Goal: Task Accomplishment & Management: Use online tool/utility

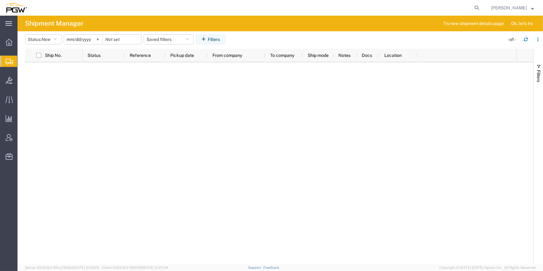
click at [0, 0] on span "Create from Template" at bounding box center [0, 0] width 0 height 0
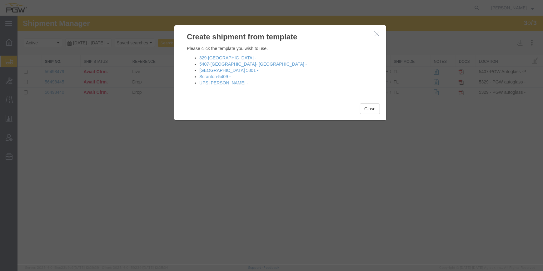
click at [377, 37] on button "button" at bounding box center [378, 34] width 8 height 8
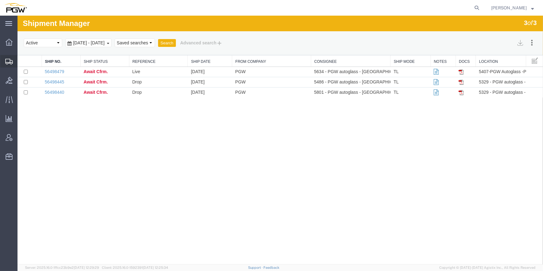
click at [0, 0] on span "Create from Template" at bounding box center [0, 0] width 0 height 0
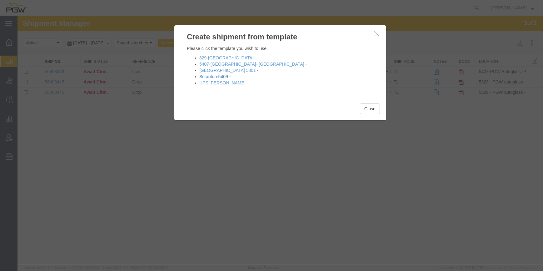
click at [219, 75] on link "Scranton-5409 -" at bounding box center [214, 76] width 31 height 5
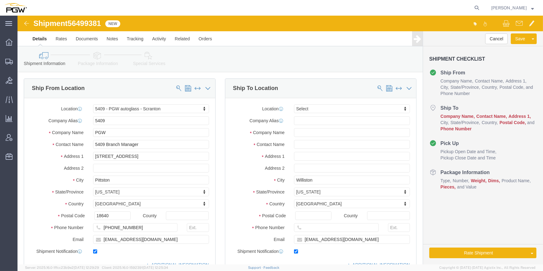
select select "61931"
select select
click div "Location My Profile Location 5303 - PGW autoglass - Corporate 5329 - PGW autogl…"
click input "text"
type input "5577"
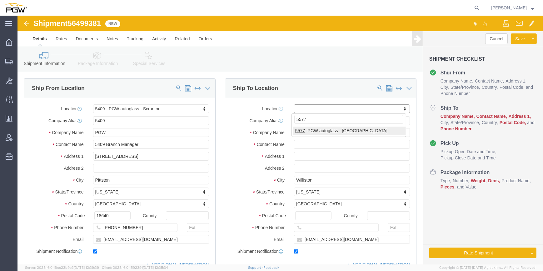
select select "28381"
type input "5577"
type input "PGW"
type input "5577 Branch Manager"
type input "[STREET_ADDRESS]"
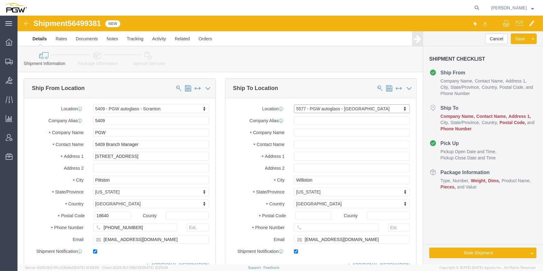
type input "[GEOGRAPHIC_DATA]"
type input "22304"
type input "[PHONE_NUMBER]"
type input "[EMAIL_ADDRESS][DOMAIN_NAME]"
select select "VA"
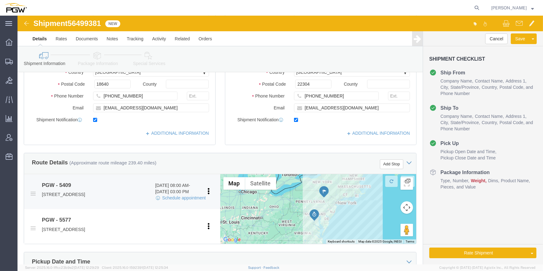
scroll to position [142, 0]
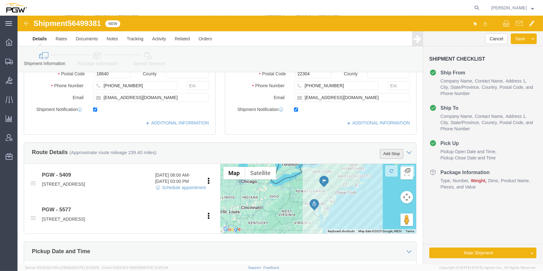
click button "Add Stop"
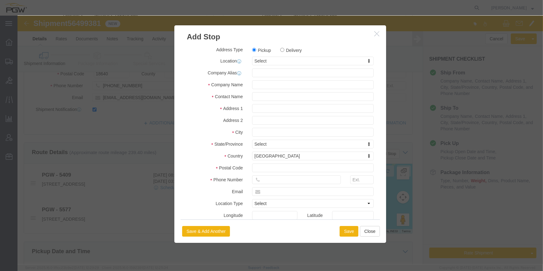
click div "Address Type Pickup Delivery Location Select Select My Profile Location 5303 - …"
click label "Delivery"
click input "Delivery"
radio input "true"
select select
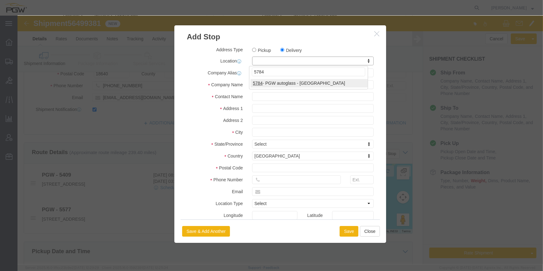
type input "5784"
select select "28501"
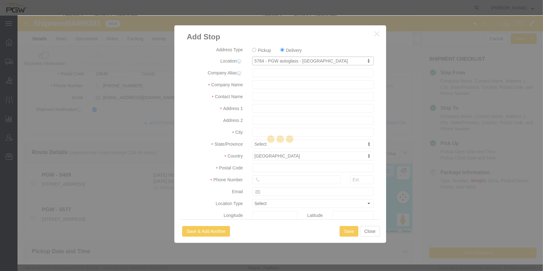
type input "5784"
type input "PGW"
type input "5784 Branch Manager"
type input "[STREET_ADDRESS]"
type input "Dock Door 94"
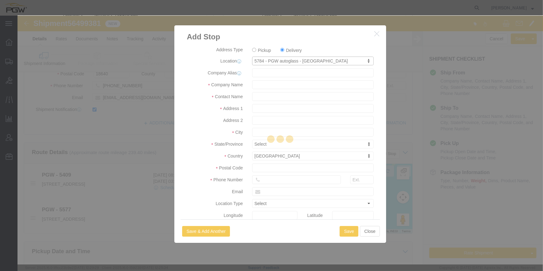
type input "Halethorpe"
type input "21227"
type input "[PHONE_NUMBER]"
type input "[EMAIL_ADDRESS][DOMAIN_NAME]"
checkbox input "true"
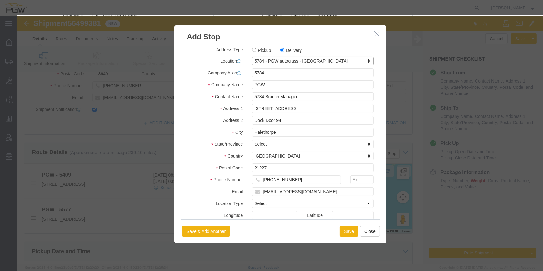
select select "MD"
click button "Save"
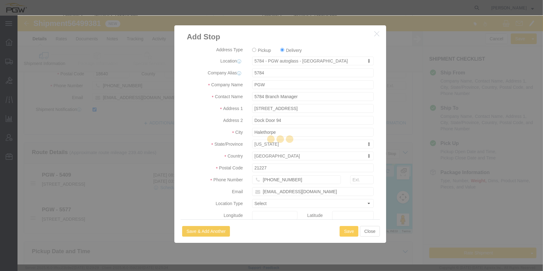
select select "D"
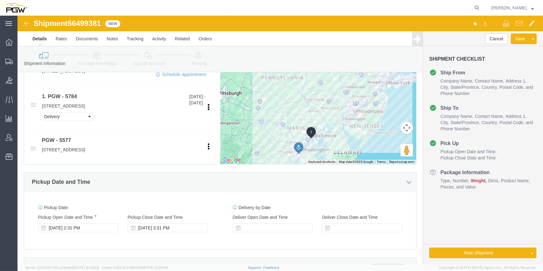
scroll to position [256, 0]
click div "[DATE] 2:31 PM"
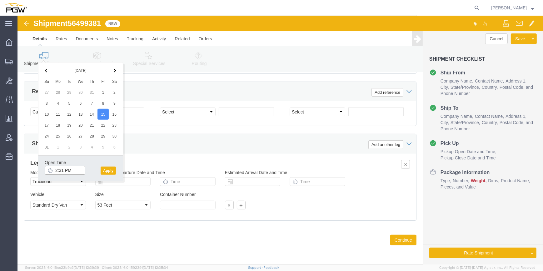
click input "2:31 PM"
type input "8:00 AM"
click button "Apply"
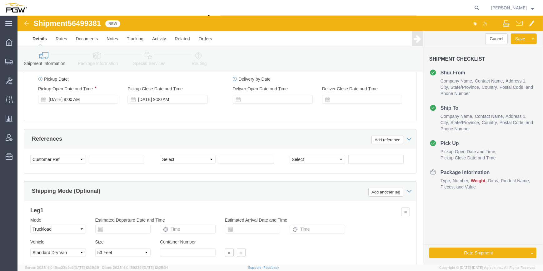
scroll to position [378, 0]
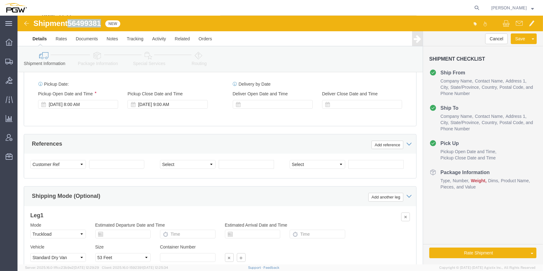
drag, startPoint x: 86, startPoint y: 5, endPoint x: 53, endPoint y: 5, distance: 33.1
click div "Shipment 56499381 New"
copy span "56499381"
click select "Select Account Type Activity ID Airline Appointment Number ASN Batch Request # …"
click input "text"
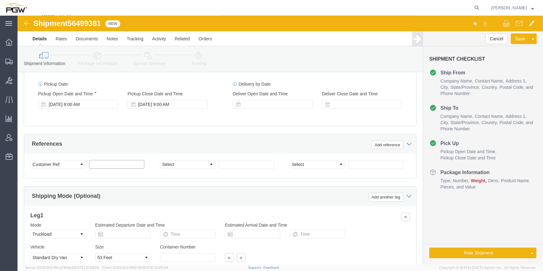
paste input "56499381"
type input "56499381"
click select "Select Account Type Activity ID Airline Appointment Number ASN Batch Request # …"
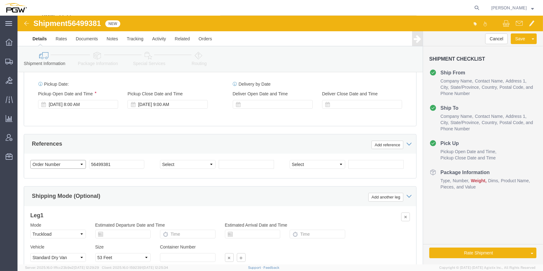
select select "BOL"
click select "Select Account Type Activity ID Airline Appointment Number ASN Batch Request # …"
click div "Select Account Type Activity ID Airline Appointment Number ASN Batch Request # …"
drag, startPoint x: 200, startPoint y: 156, endPoint x: 202, endPoint y: 152, distance: 4.5
click input "text"
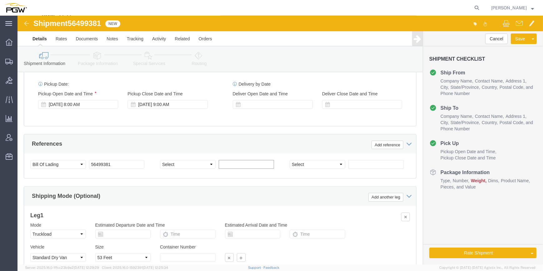
paste input "667084"
type input "667084"
click input "text"
paste input "667079"
type input "667079"
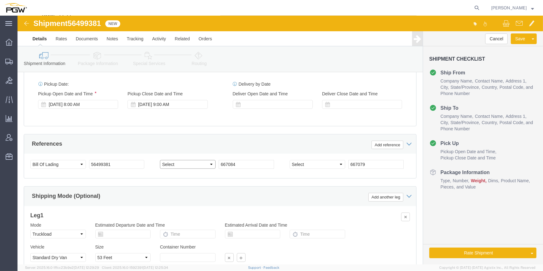
click select "Select Account Type Activity ID Airline Appointment Number ASN Batch Request # …"
select select "ORDERNUM"
click select "Select Account Type Activity ID Airline Appointment Number ASN Batch Request # …"
select select "ORDERNUM"
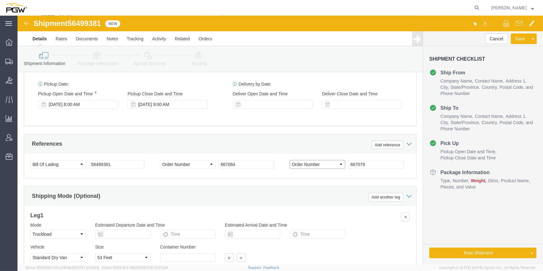
click select "Select Account Type Activity ID Airline Appointment Number ASN Batch Request # …"
click div "Select Account Type Activity ID Airline Appointment Number ASN Batch Request # …"
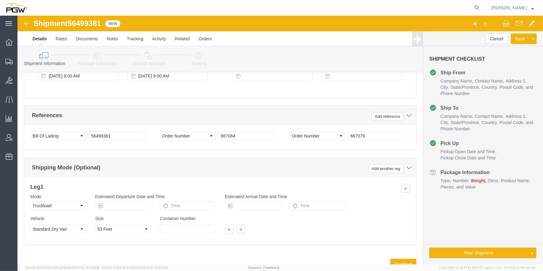
scroll to position [435, 0]
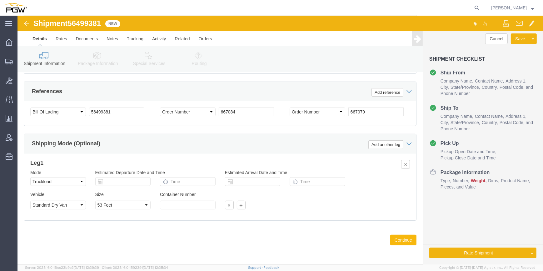
click button "Continue"
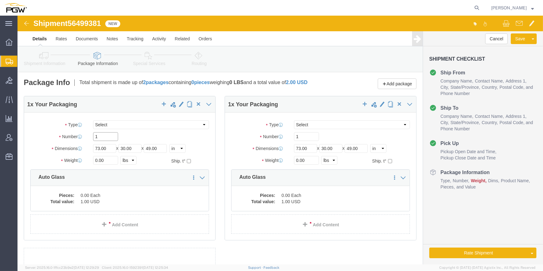
drag, startPoint x: 87, startPoint y: 125, endPoint x: 60, endPoint y: 119, distance: 27.5
click div "Number 1"
type input "8"
drag, startPoint x: 79, startPoint y: 148, endPoint x: 71, endPoint y: 147, distance: 8.2
click div "0.00 Select kgs lbs"
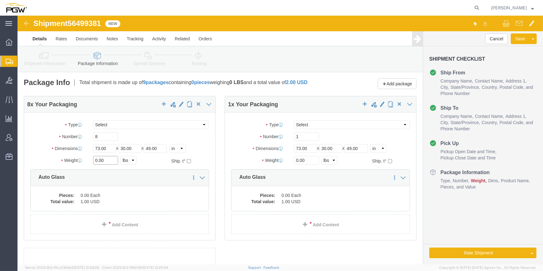
paste input "3248"
type input "3248.00"
click dd "1.00 USD"
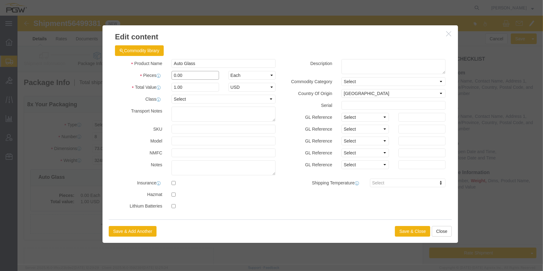
drag, startPoint x: 157, startPoint y: 60, endPoint x: 151, endPoint y: 59, distance: 5.3
click input "0.00"
type input "8.00"
type input "8"
click button "Save & Close"
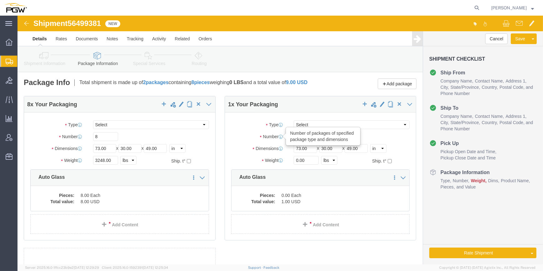
drag, startPoint x: 296, startPoint y: 126, endPoint x: 250, endPoint y: 125, distance: 46.3
click div "Number Number of packages of specified package type and dimensions 1"
type input "29"
drag, startPoint x: 278, startPoint y: 148, endPoint x: 273, endPoint y: 144, distance: 6.0
click div "0.00 Select kgs lbs"
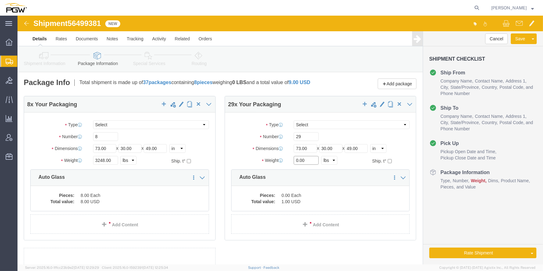
paste input "22561"
type input "22561.00"
click dd "1.00 USD"
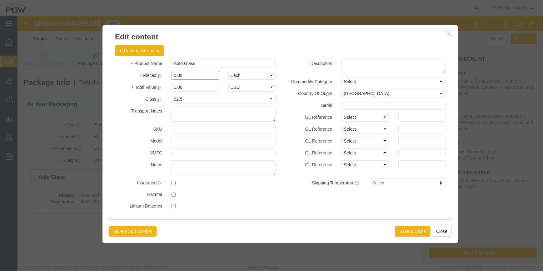
drag, startPoint x: 156, startPoint y: 58, endPoint x: 152, endPoint y: 58, distance: 4.1
click input "0.00"
type input "29.00"
type input "29"
click button "Save & Close"
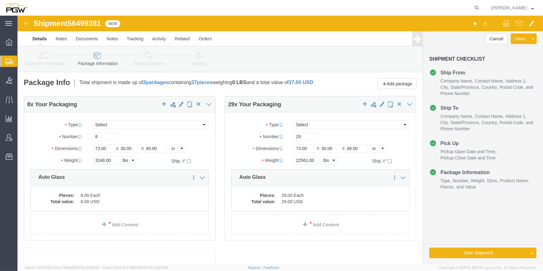
click link "Special Services"
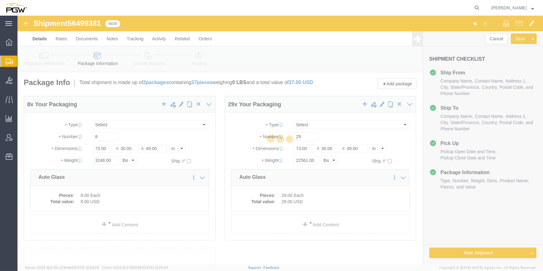
select select
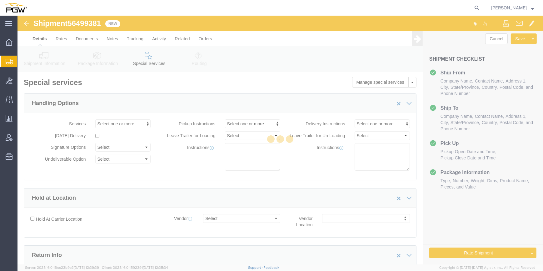
select select "COSTCENTER"
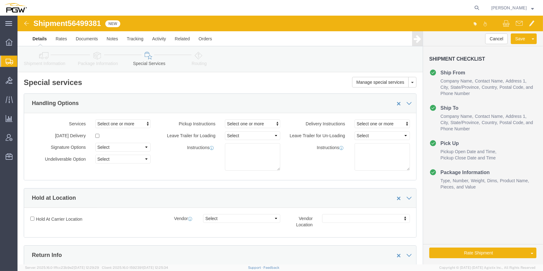
click div "Shipment Information Package Information Special Services Loading Routing"
click link "Routing"
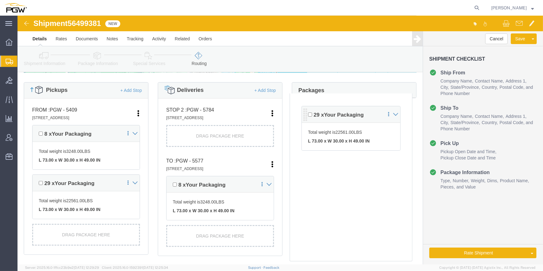
scroll to position [142, 0]
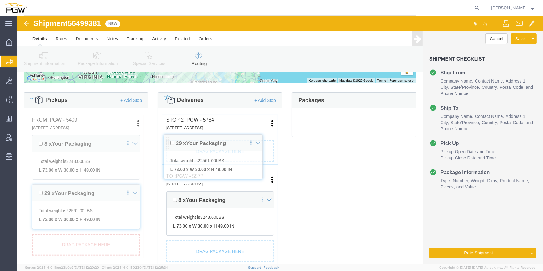
drag, startPoint x: 289, startPoint y: 113, endPoint x: 151, endPoint y: 127, distance: 138.5
click div "Pickups + Add Stop From : PGW - 5409 [STREET_ADDRESS] Edit Move to top Move to …"
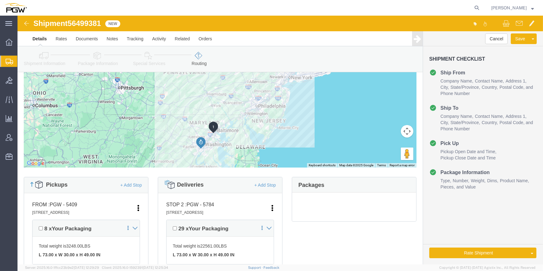
scroll to position [57, 0]
click button "Rate Shipment"
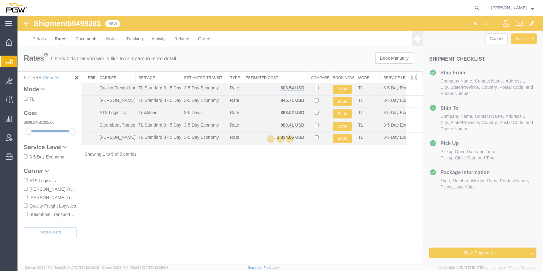
scroll to position [0, 0]
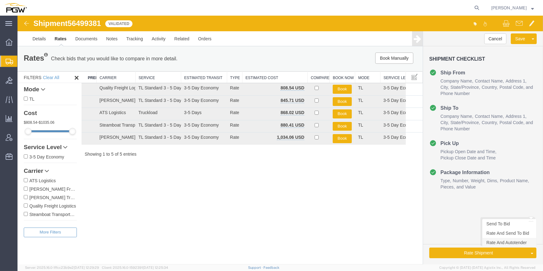
click at [501, 244] on link "Rate And Autotender" at bounding box center [510, 242] width 54 height 9
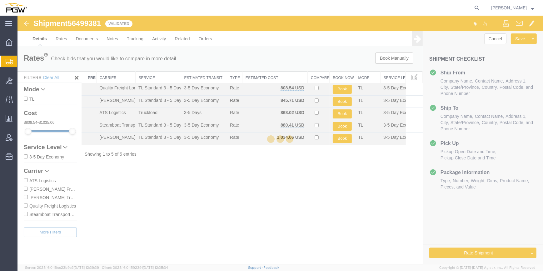
select select "61931"
select select "28381"
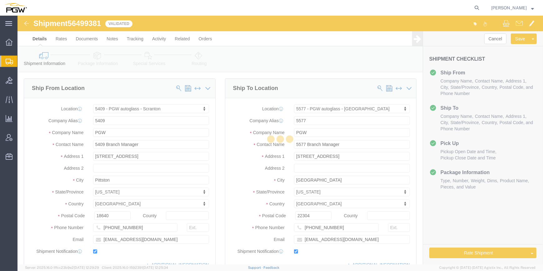
select select "61931"
select select "28381"
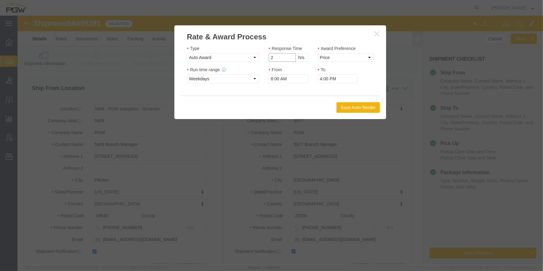
type input "2"
click input "2"
click select "Price Carrier Rank"
select select "LANE_RANK"
click select "Price Carrier Rank"
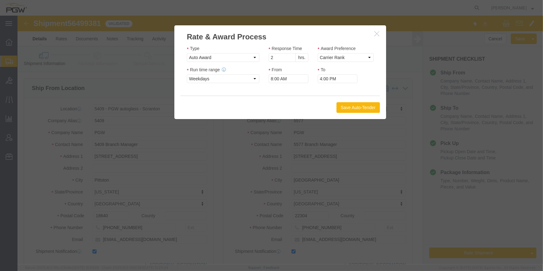
click button "Save Auto-Tender"
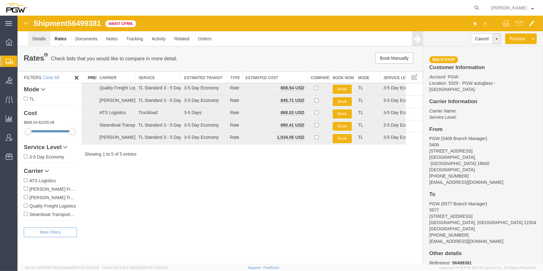
click at [40, 40] on link "Details" at bounding box center [39, 38] width 22 height 15
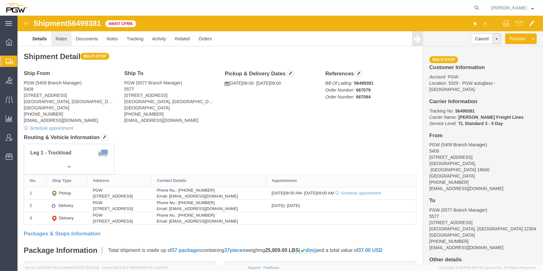
click link "Rates"
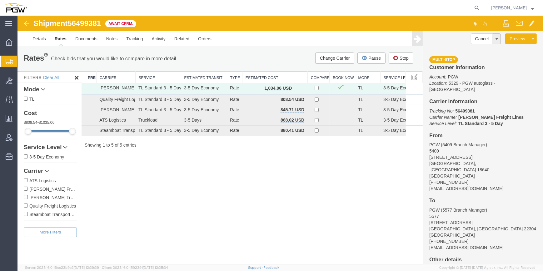
click at [0, 0] on span "Create Shipment" at bounding box center [0, 0] width 0 height 0
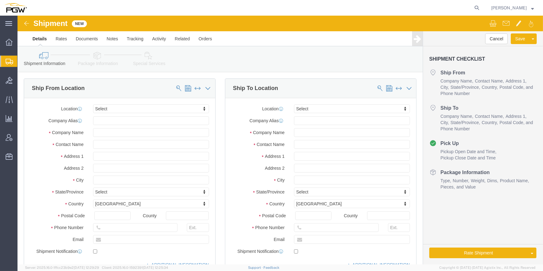
click at [0, 0] on span "Create from Template" at bounding box center [0, 0] width 0 height 0
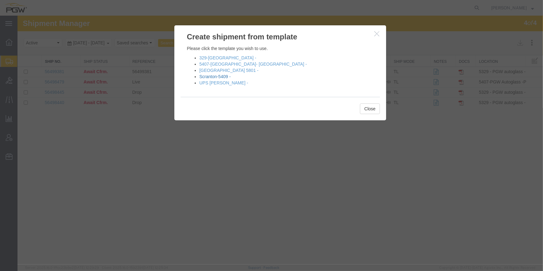
click at [218, 75] on link "Scranton-5409 -" at bounding box center [214, 76] width 31 height 5
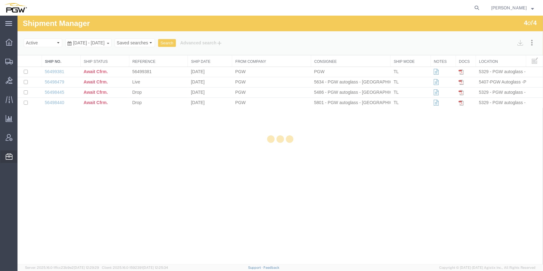
select select "61931"
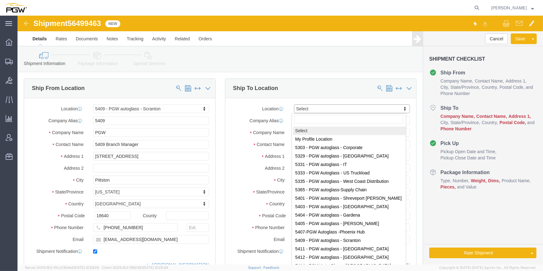
click input "text"
paste input "5602"
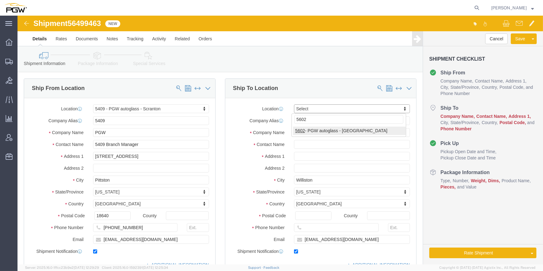
type input "5602"
select select "28403"
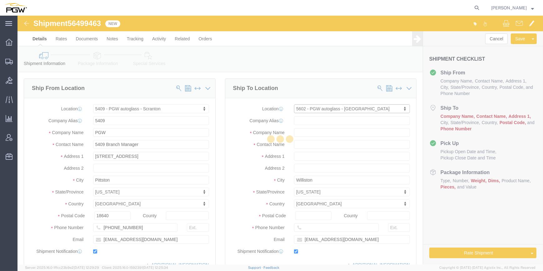
type input "5602"
type input "PGW"
type input "5602 Branch Manager"
type input "[STREET_ADDRESS]"
type input "[GEOGRAPHIC_DATA]"
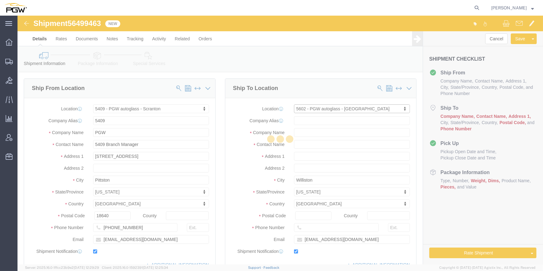
type input "23223"
type input "[PHONE_NUMBER]"
type input "[EMAIL_ADDRESS][DOMAIN_NAME]"
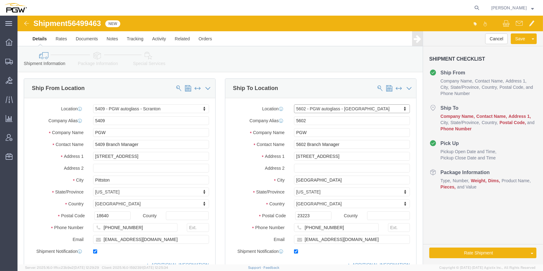
select select "VA"
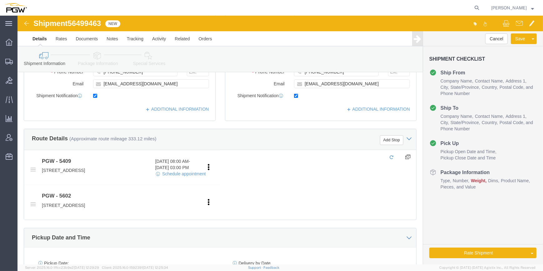
scroll to position [227, 0]
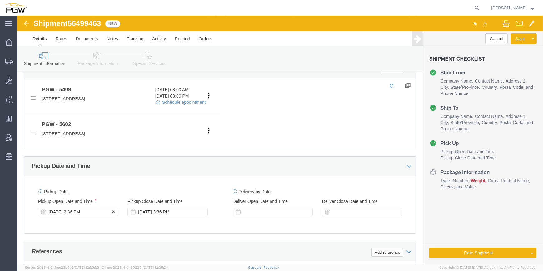
click div "[DATE] 2:36 PM"
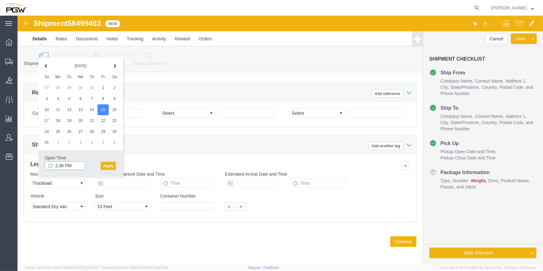
click input "2:36 PM"
type input "9:00 AM"
click button "Apply"
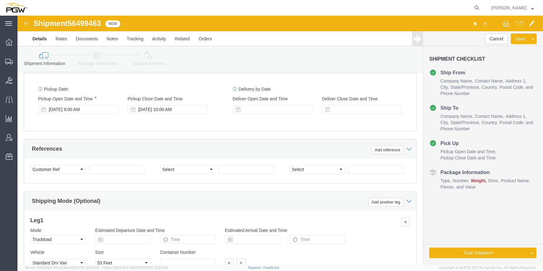
scroll to position [329, 0]
click select "Select Account Type Activity ID Airline Appointment Number ASN Batch Request # …"
select select "BOL"
click select "Select Account Type Activity ID Airline Appointment Number ASN Batch Request # …"
click input "text"
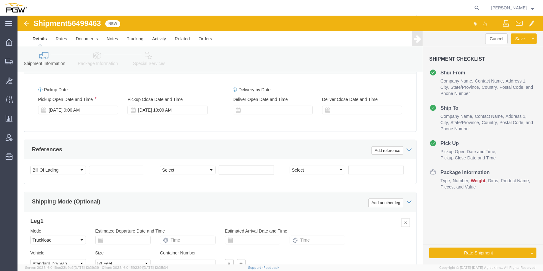
paste input "667059"
type input "667059"
click select "Select Account Type Activity ID Airline Appointment Number ASN Batch Request # …"
select select "ORDERNUM"
click select "Select Account Type Activity ID Airline Appointment Number ASN Batch Request # …"
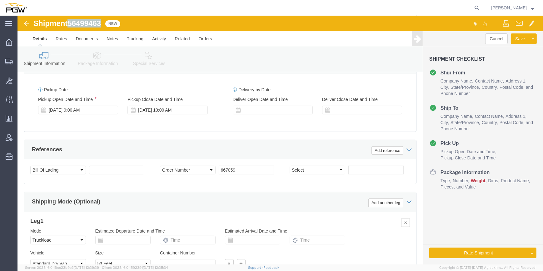
drag, startPoint x: 86, startPoint y: 8, endPoint x: 52, endPoint y: 7, distance: 34.1
click div "Shipment 56499463 New"
copy span "56499463"
click input "text"
paste input "56499463"
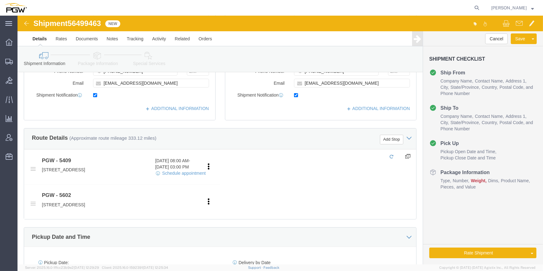
scroll to position [130, 0]
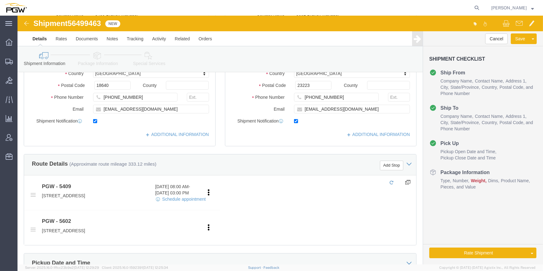
type input "56499463"
click icon
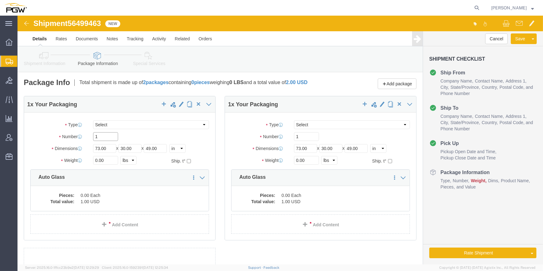
drag, startPoint x: 82, startPoint y: 126, endPoint x: 71, endPoint y: 134, distance: 13.4
click div "1"
type input "46"
drag, startPoint x: 79, startPoint y: 148, endPoint x: 73, endPoint y: 146, distance: 6.2
click div "0.00 Select kgs lbs"
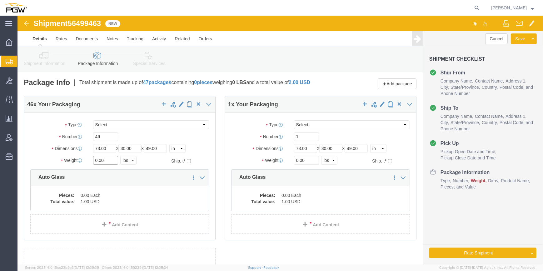
paste input "39674"
type input "39674.00"
click span "button"
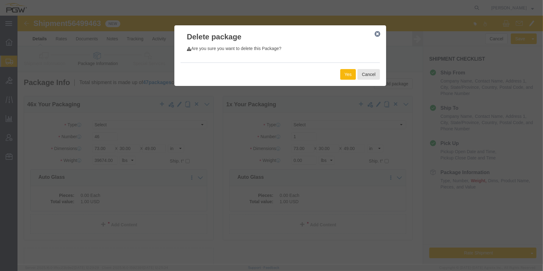
click button "Yes"
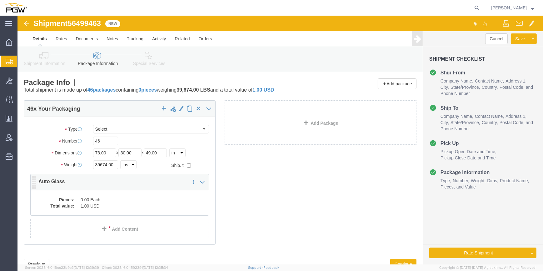
click dd "0.00 Each"
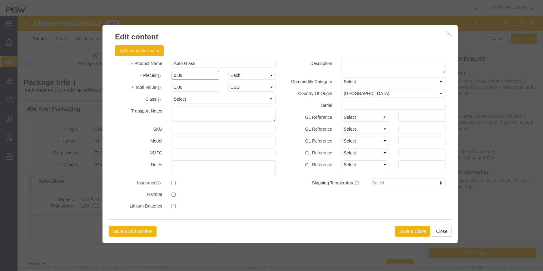
drag, startPoint x: 156, startPoint y: 61, endPoint x: 148, endPoint y: 61, distance: 8.5
click div "0.00"
type input "46.00"
type input "46"
click button "Save & Close"
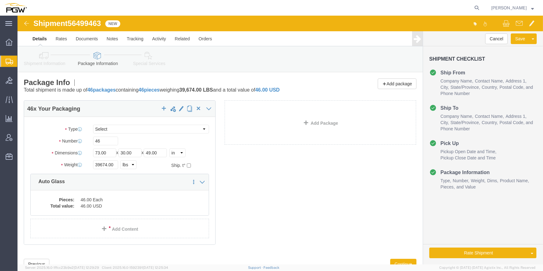
scroll to position [23, 0]
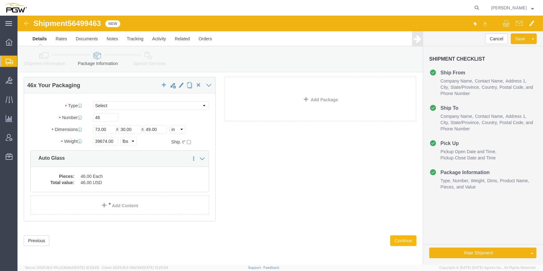
click button "Continue"
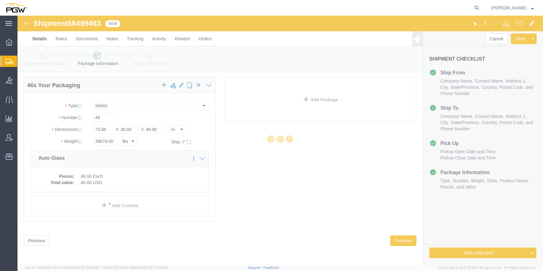
select select
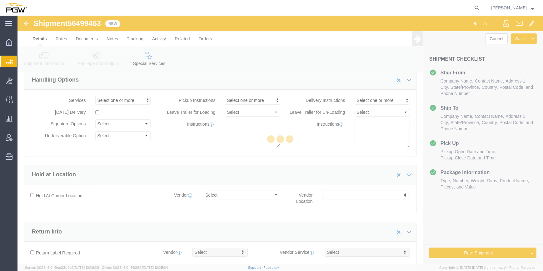
select select "COSTCENTER"
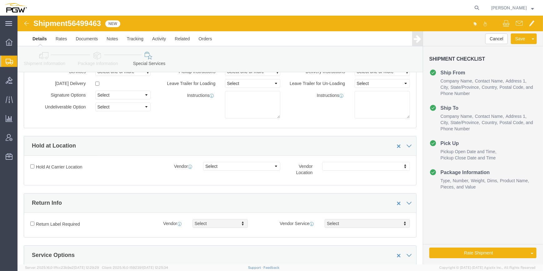
scroll to position [52, 0]
click link "Details"
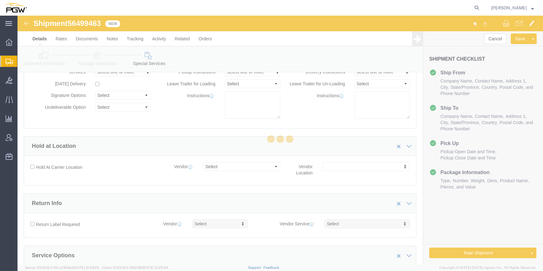
select select "61931"
select select "28403"
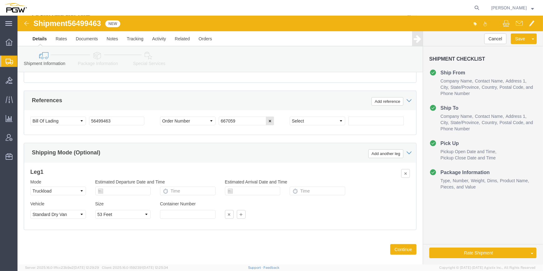
scroll to position [386, 0]
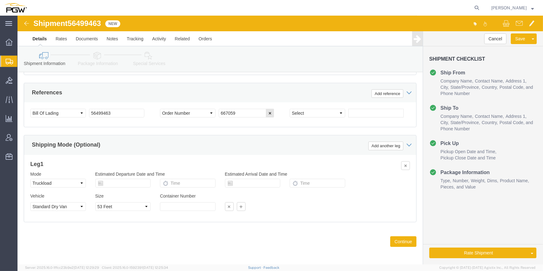
click link "Package Information"
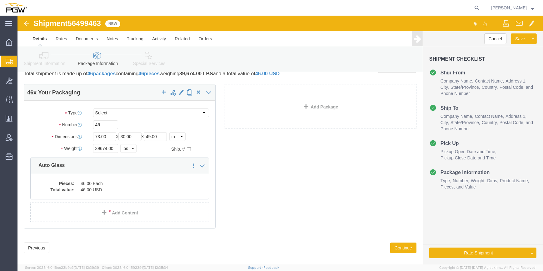
scroll to position [23, 0]
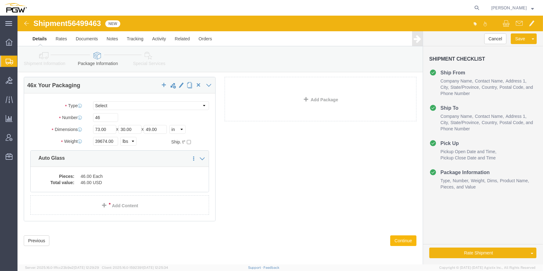
click button "Continue"
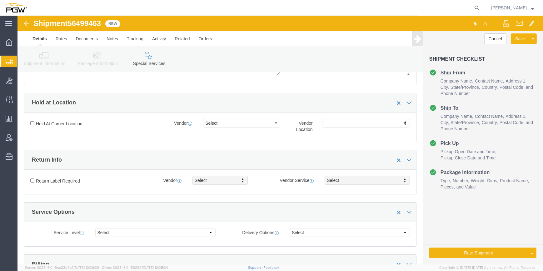
scroll to position [52, 0]
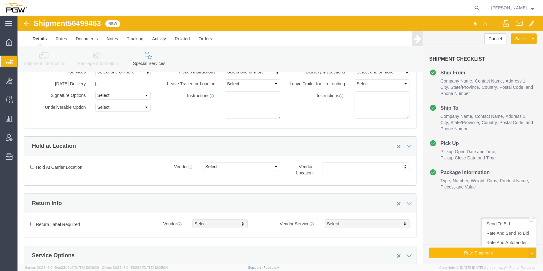
click button "Rate Shipment"
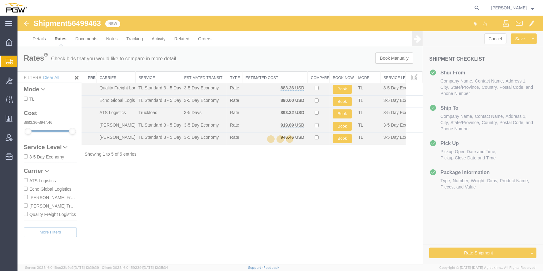
scroll to position [0, 0]
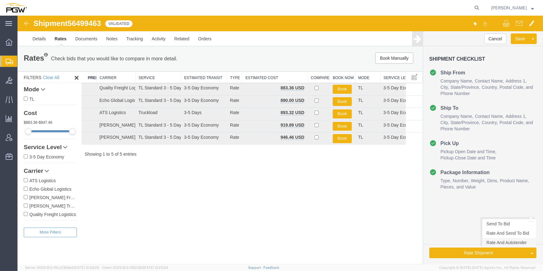
click at [509, 244] on link "Rate And Autotender" at bounding box center [510, 242] width 54 height 9
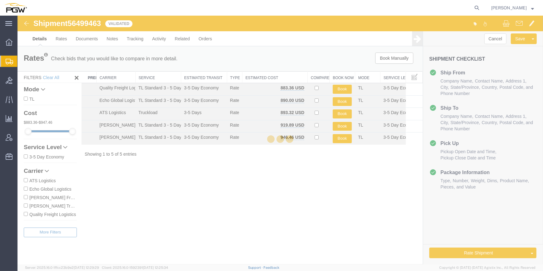
select select "61931"
select select "28403"
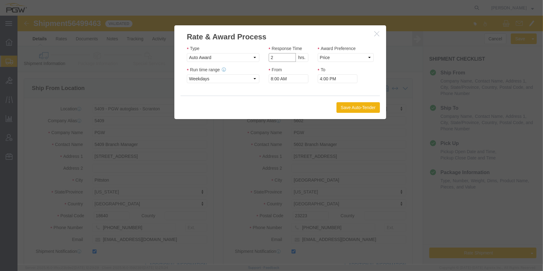
type input "2"
click input "2"
click select "Price Carrier Rank"
select select "LANE_RANK"
click select "Price Carrier Rank"
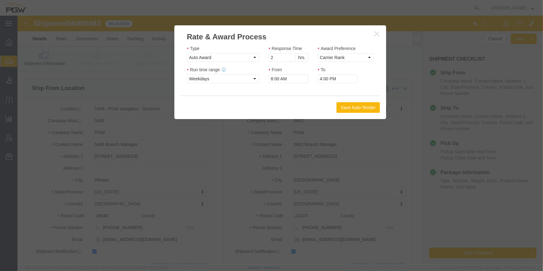
click button "Save Auto-Tender"
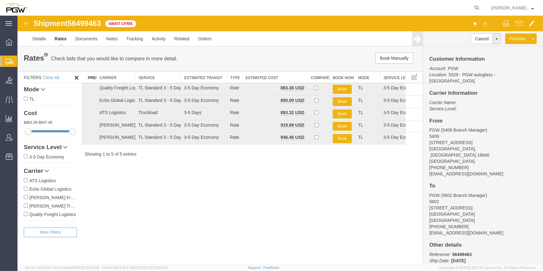
click at [0, 0] on span "Create Shipment" at bounding box center [0, 0] width 0 height 0
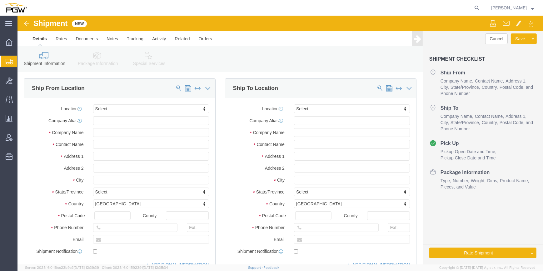
click div "Shipment New"
click img
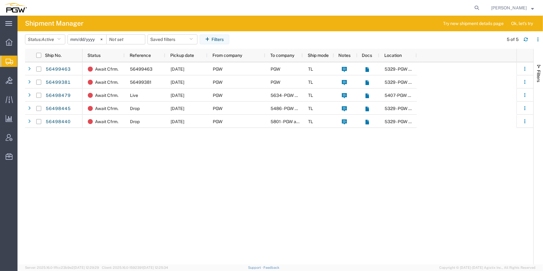
click at [0, 0] on span "Create from Template" at bounding box center [0, 0] width 0 height 0
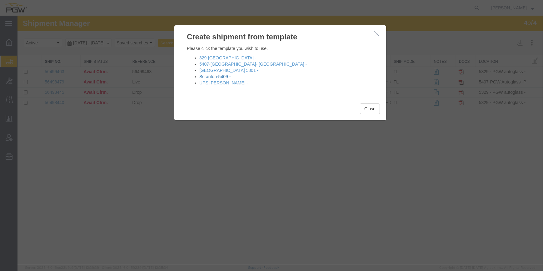
click at [216, 75] on link "Scranton-5409 -" at bounding box center [214, 76] width 31 height 5
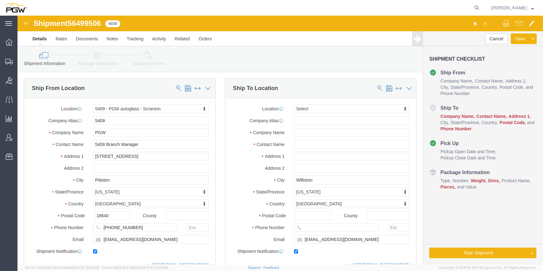
select select "61931"
select select
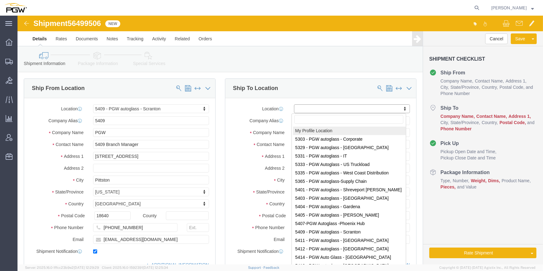
paste input "5596"
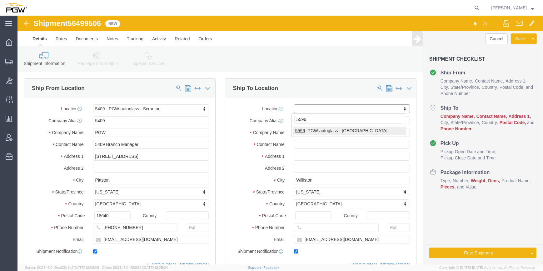
type input "5596"
select select "28395"
type input "5596"
type input "PGW"
type input "5596 Branch Manager"
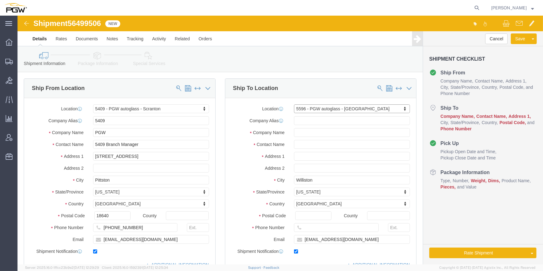
type input "[STREET_ADDRESS]"
type input "Chesapeake"
type input "23320"
type input "[PHONE_NUMBER]"
type input "[EMAIL_ADDRESS][DOMAIN_NAME]"
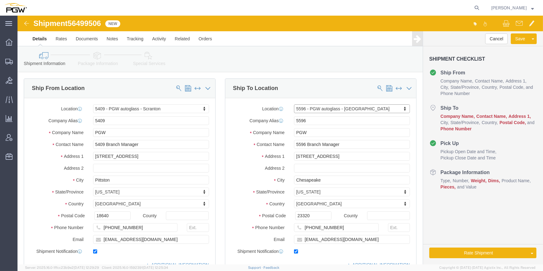
select select "VA"
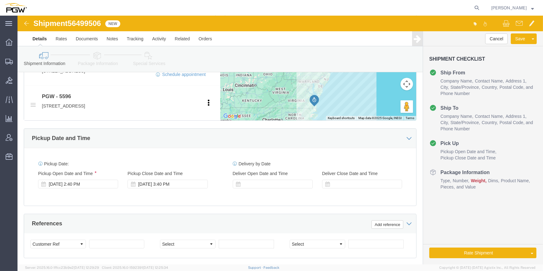
scroll to position [256, 0]
click div "[DATE] 2:40 PM"
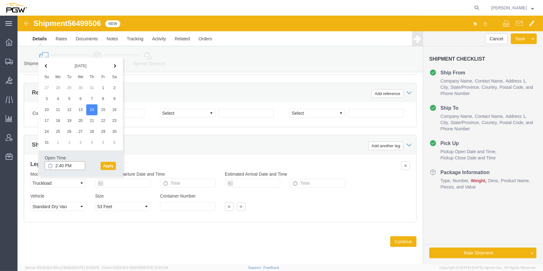
click input "2:40 PM"
click div "Shipping Mode (Optional) Add another leg"
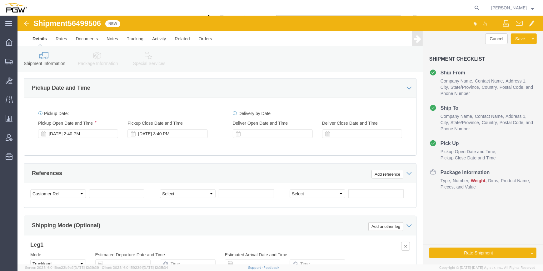
scroll to position [301, 0]
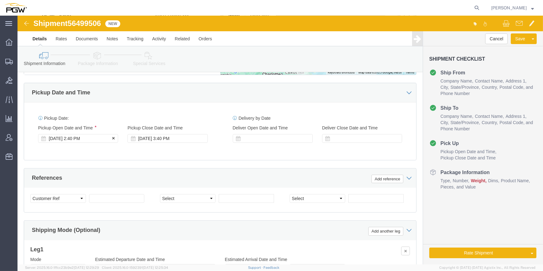
click div "[DATE] 2:40 PM"
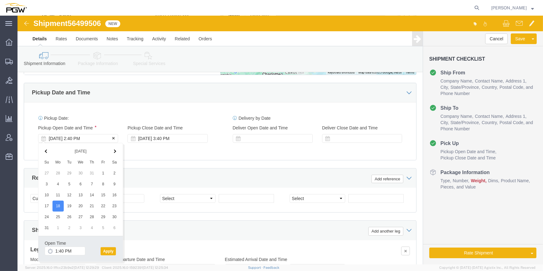
click div "[DATE] 2:40 PM"
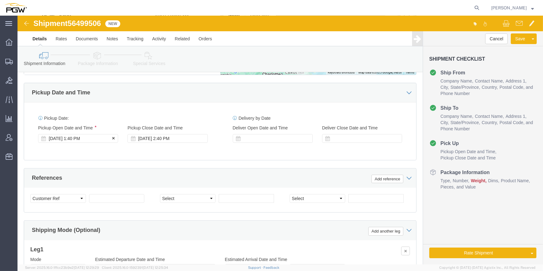
click div "[DATE] 1:40 PM"
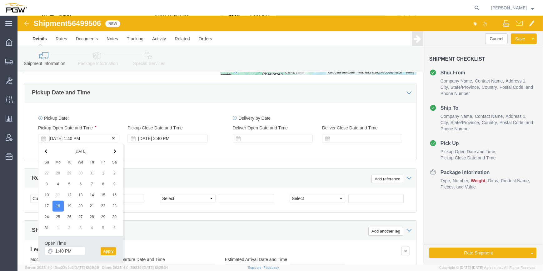
click div "[DATE] 1:40 PM"
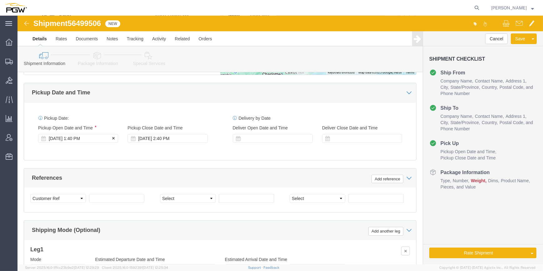
click div "[DATE] 1:40 PM"
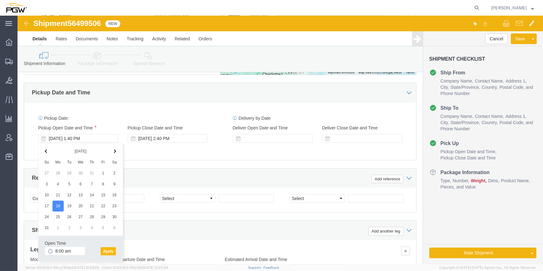
type input "8:00 AM"
click button "Apply"
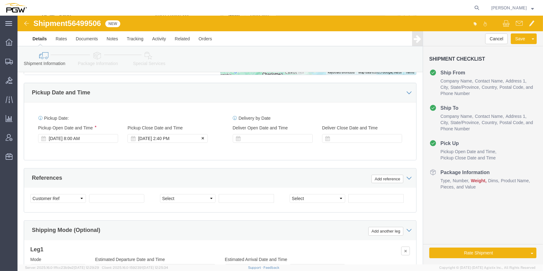
click div "[DATE] 2:40 PM"
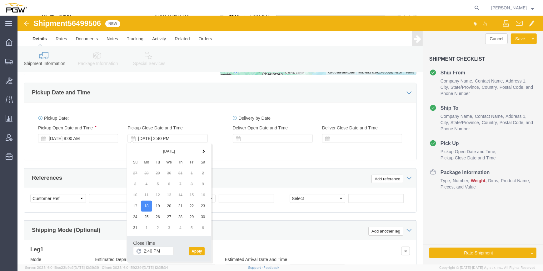
click div "Pickup Date: Pickup Start Date Pickup Start Time Pickup Open Date and Time [DAT…"
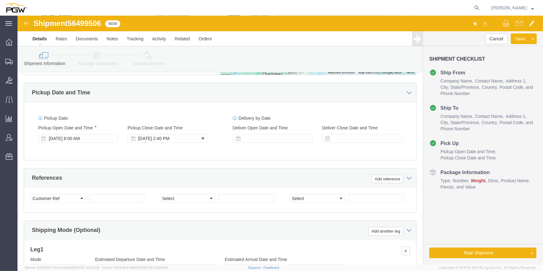
click icon
click div "[DATE] 8:00 AM"
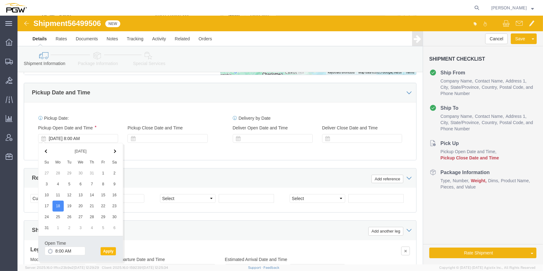
click button "Apply"
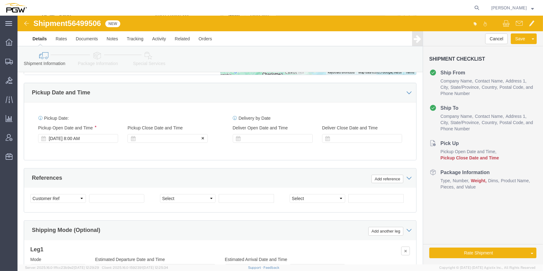
click div
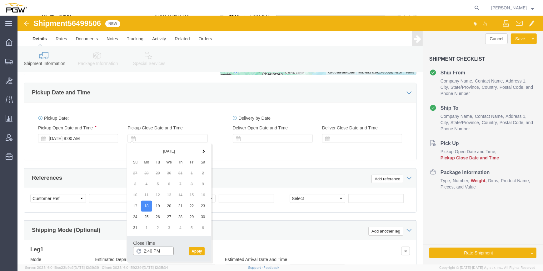
click input "2:40 PM"
type input "9:00 AM"
click button "Apply"
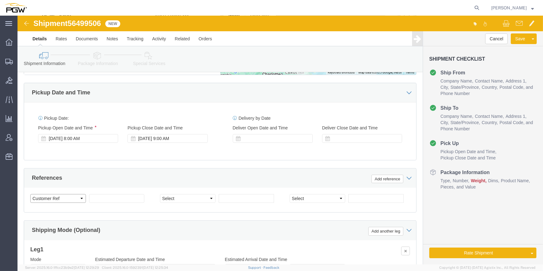
click select "Select Account Type Activity ID Airline Appointment Number ASN Batch Request # …"
select select "BOL"
click select "Select Account Type Activity ID Airline Appointment Number ASN Batch Request # …"
drag, startPoint x: 83, startPoint y: 6, endPoint x: 54, endPoint y: 8, distance: 29.1
click div "Shipment 56499506 New"
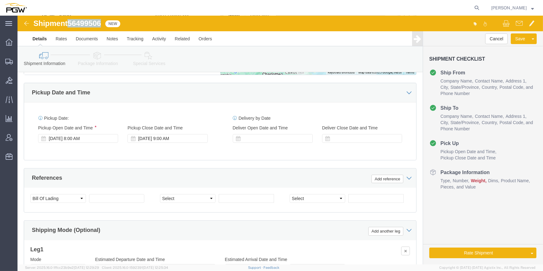
copy span "56499506"
click input "text"
paste input "56499506"
type input "56499506"
click select "Select Account Type Activity ID Airline Appointment Number ASN Batch Request # …"
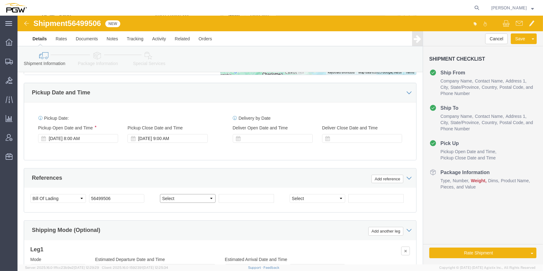
select select "ORDERNUM"
click select "Select Account Type Activity ID Airline Appointment Number ASN Batch Request # …"
click input "text"
paste input "667058"
type input "667058"
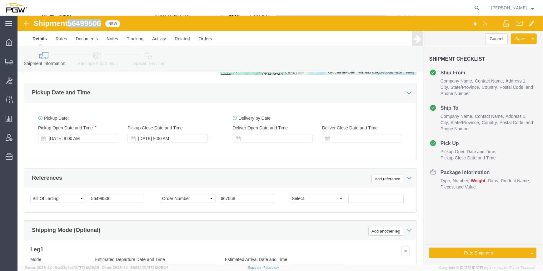
drag, startPoint x: 85, startPoint y: 8, endPoint x: 54, endPoint y: 6, distance: 31.6
click span "56499506"
copy span "56499506"
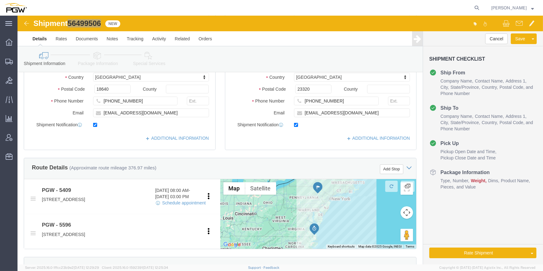
scroll to position [102, 0]
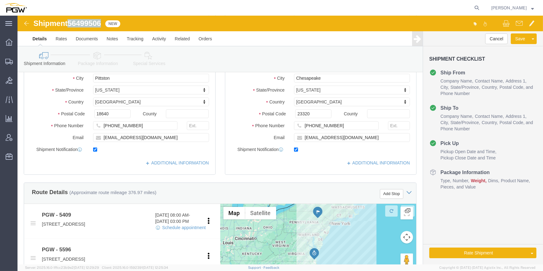
click icon
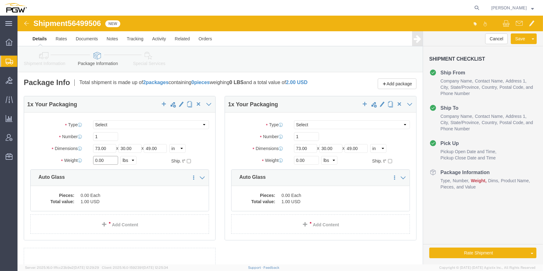
click input "0.00"
drag, startPoint x: 78, startPoint y: 147, endPoint x: 74, endPoint y: 147, distance: 3.4
click div "0.00 Select kgs lbs"
paste input "33458"
type input "33458.00"
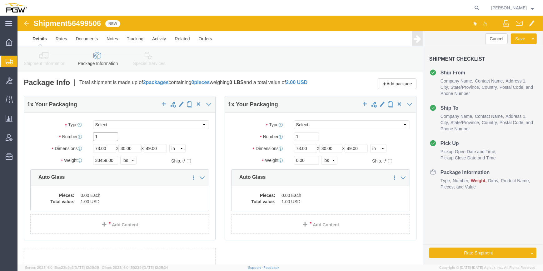
click input "1"
paste input "43"
type input "43"
click span "button"
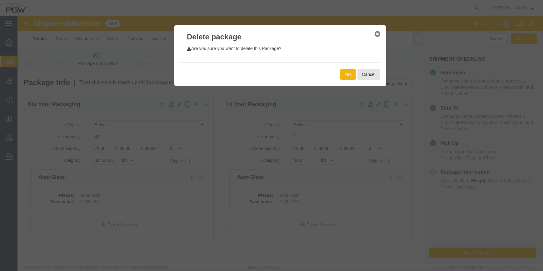
click div "Yes Cancel"
click button "Yes"
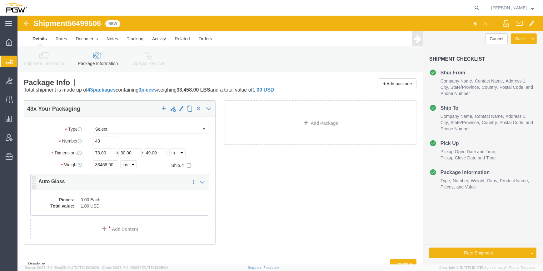
click div "43 x Your Packaging Package Type Select Bale(s) Basket(s) Bolt(s) Bottle(s) Buc…"
click dd "0.00 Each"
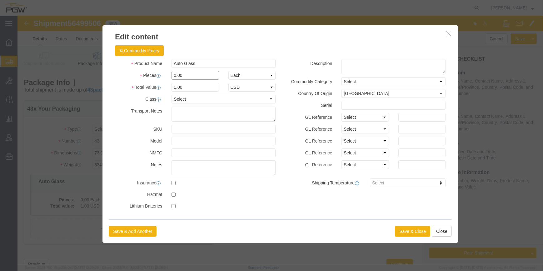
drag, startPoint x: 156, startPoint y: 59, endPoint x: 148, endPoint y: 59, distance: 8.1
click div "0.00"
type input "43.00"
type input "43"
click button "Save & Close"
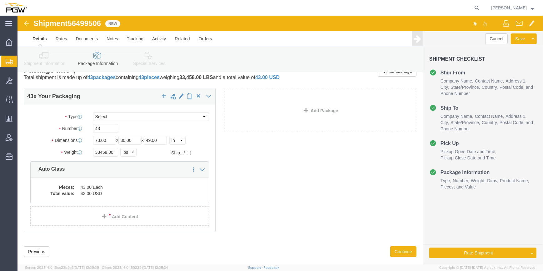
scroll to position [23, 0]
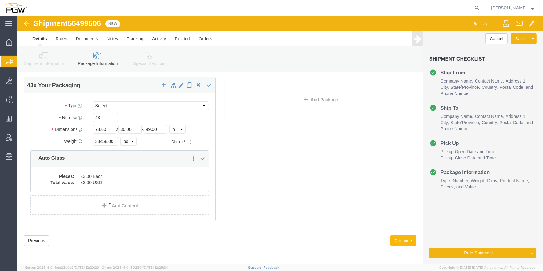
click button "Continue"
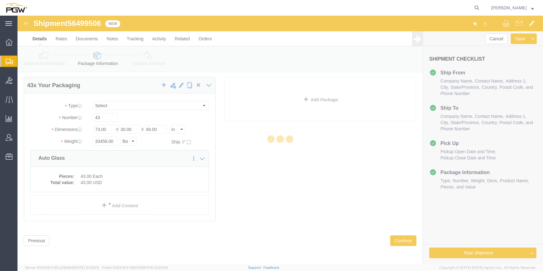
select select
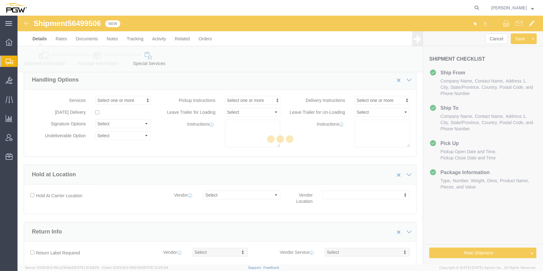
select select "COSTCENTER"
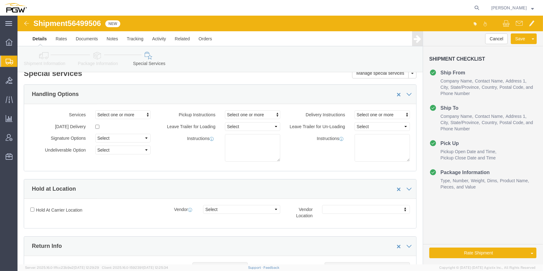
scroll to position [0, 0]
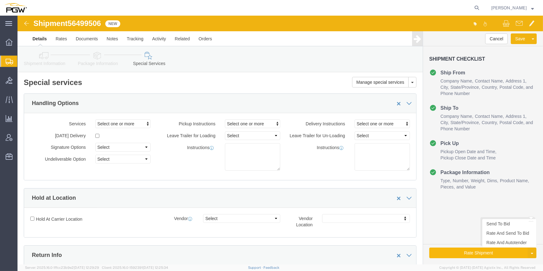
click button "Rate Shipment"
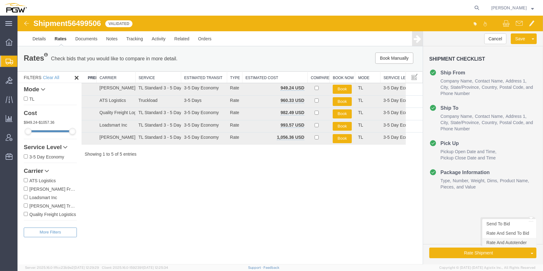
click at [500, 244] on link "Rate And Autotender" at bounding box center [510, 242] width 54 height 9
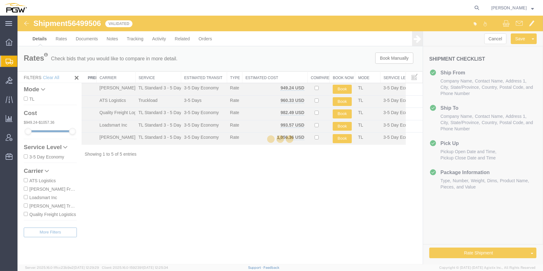
select select "61931"
select select "28395"
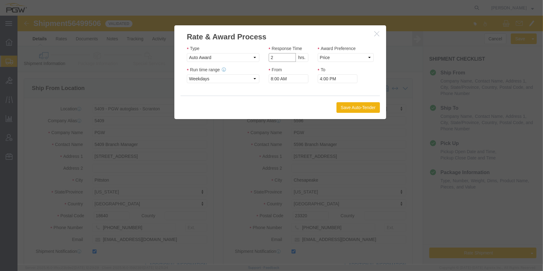
type input "2"
click input "2"
click select "Price Carrier Rank"
select select "LANE_RANK"
click select "Price Carrier Rank"
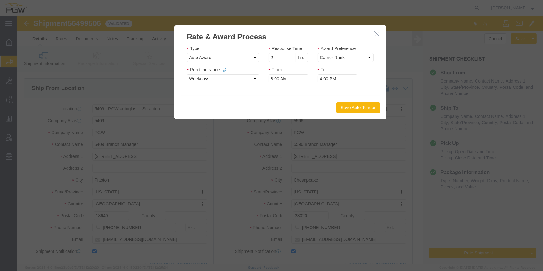
click button "Save Auto-Tender"
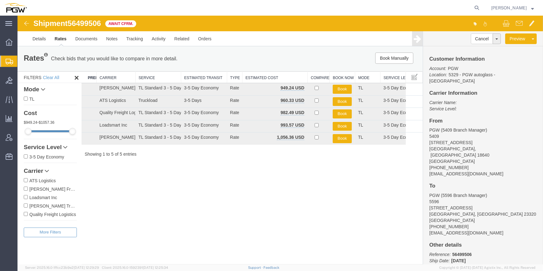
click at [0, 0] on span "Create from Template" at bounding box center [0, 0] width 0 height 0
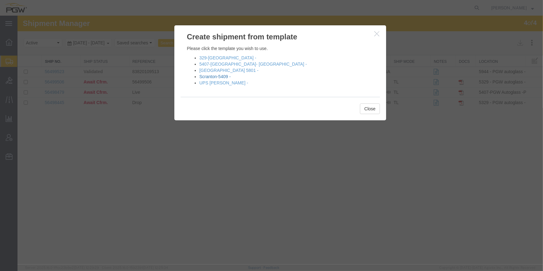
click at [219, 75] on link "Scranton-5409 -" at bounding box center [214, 76] width 31 height 5
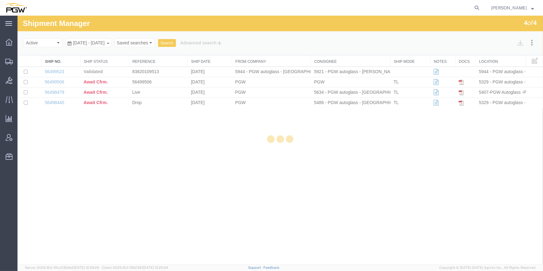
select select "61931"
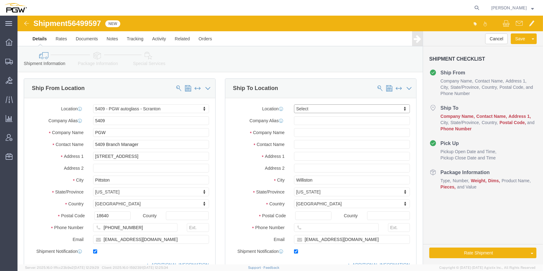
paste input "5577"
type input "5577"
select select "28381"
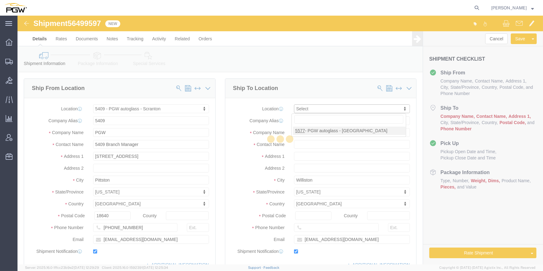
type input "5577"
type input "PGW"
type input "5577 Branch Manager"
type input "[STREET_ADDRESS]"
type input "[GEOGRAPHIC_DATA]"
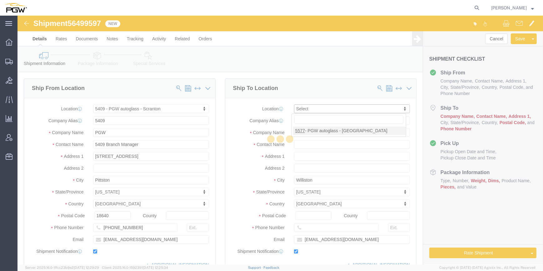
type input "22304"
type input "[PHONE_NUMBER]"
type input "[EMAIL_ADDRESS][DOMAIN_NAME]"
select select "VA"
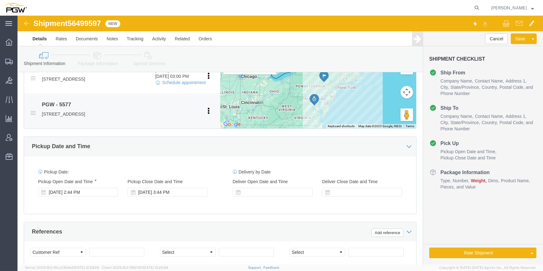
scroll to position [256, 0]
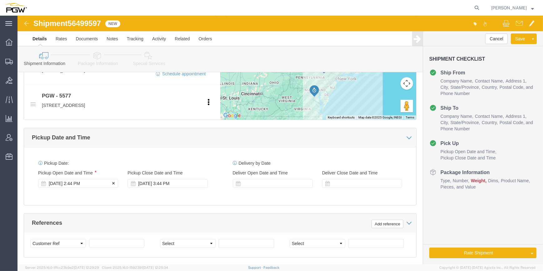
click div "[DATE] 2:44 PM"
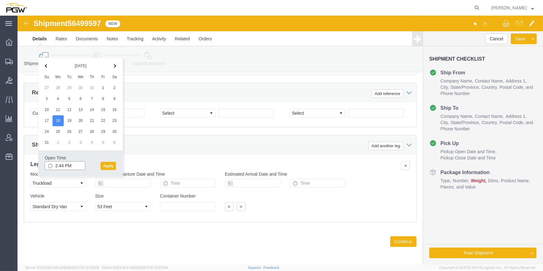
click input "2:44 PM"
type input "9:00 AM"
click button "Apply"
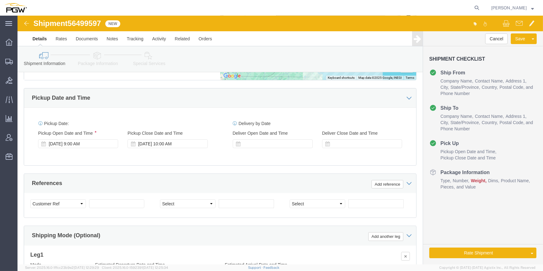
scroll to position [301, 0]
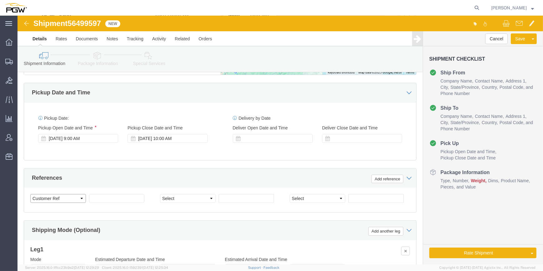
click select "Select Account Type Activity ID Airline Appointment Number ASN Batch Request # …"
select select "BOL"
click select "Select Account Type Activity ID Airline Appointment Number ASN Batch Request # …"
drag, startPoint x: 85, startPoint y: 9, endPoint x: 54, endPoint y: 8, distance: 30.7
click span "56499597"
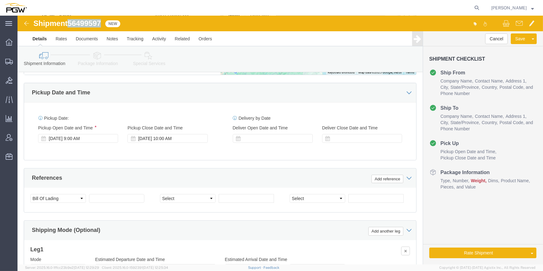
copy span "56499597"
click select "Select Account Type Activity ID Airline Appointment Number ASN Batch Request # …"
click input "text"
paste input "667054"
type input "667054"
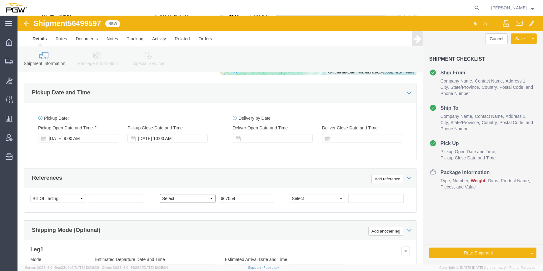
click select "Select Account Type Activity ID Airline Appointment Number ASN Batch Request # …"
select select "ORDERNUM"
click select "Select Account Type Activity ID Airline Appointment Number ASN Batch Request # …"
click div "References Add reference"
drag, startPoint x: 86, startPoint y: 7, endPoint x: 53, endPoint y: 8, distance: 33.8
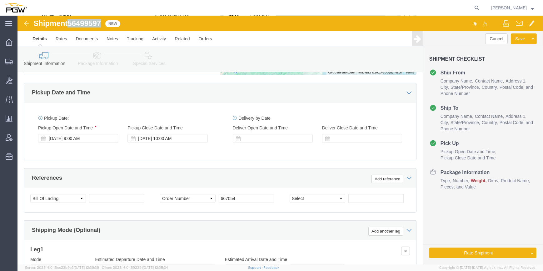
click div "Shipment 56499597 New"
drag, startPoint x: 53, startPoint y: 8, endPoint x: 56, endPoint y: 8, distance: 3.8
copy span "56499597"
click input "text"
paste input "56499597"
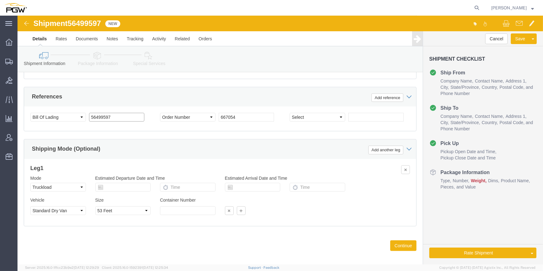
scroll to position [386, 0]
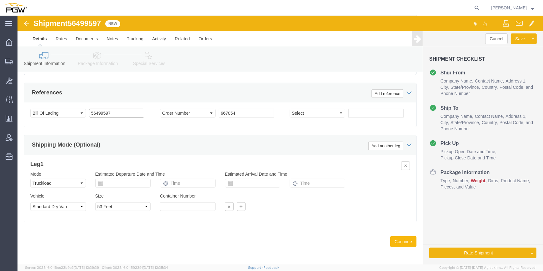
type input "56499597"
click button "Continue"
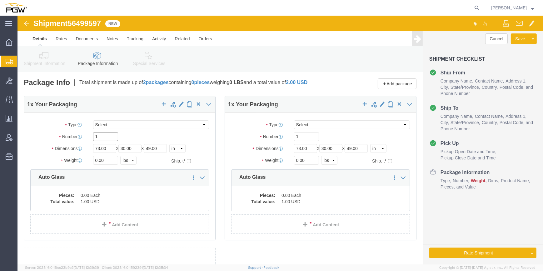
drag, startPoint x: 80, startPoint y: 124, endPoint x: 75, endPoint y: 125, distance: 5.0
click input "1"
paste input "45"
type input "45"
drag, startPoint x: 78, startPoint y: 149, endPoint x: 73, endPoint y: 149, distance: 5.0
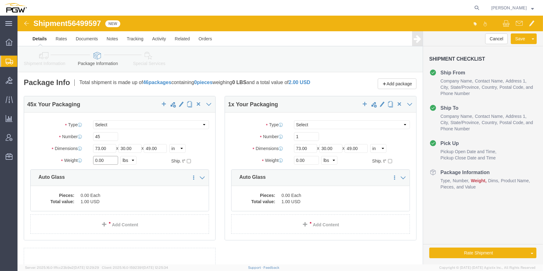
click div "0.00 Select kgs lbs"
click input "0.00"
paste input "35762"
type input "35762.00"
click link "Add Content"
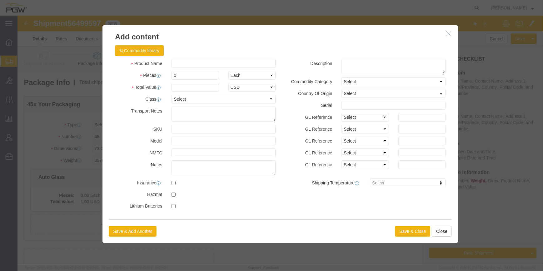
click button "button"
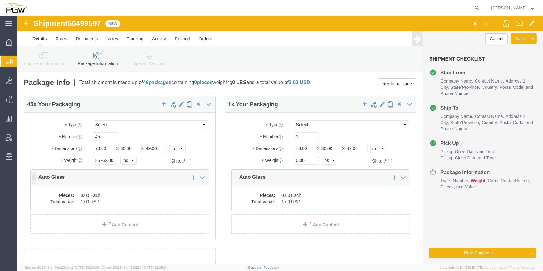
click dd "1.00 USD"
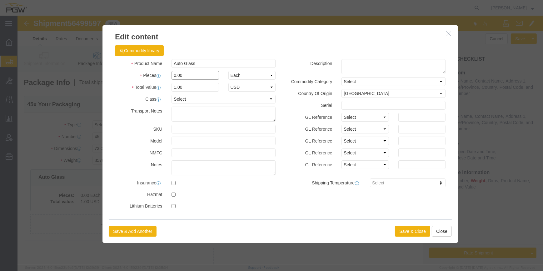
drag, startPoint x: 155, startPoint y: 57, endPoint x: 150, endPoint y: 57, distance: 5.0
click div "0.00"
type input "45.00"
type input "45"
click button "Save & Close"
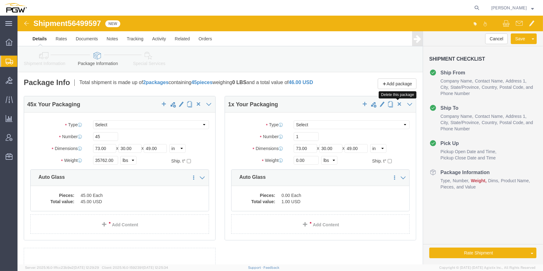
click span "button"
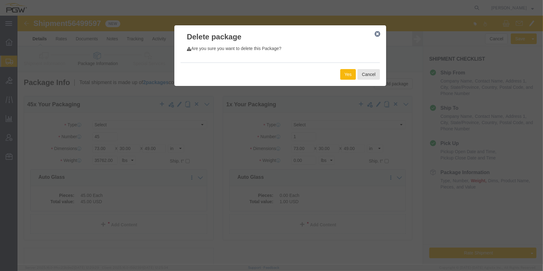
click button "Yes"
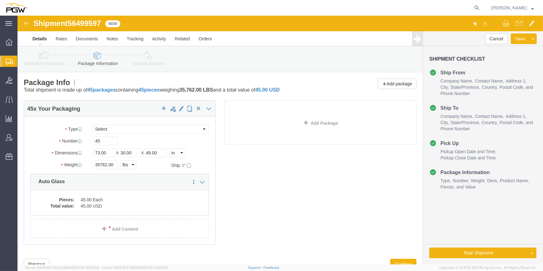
click icon
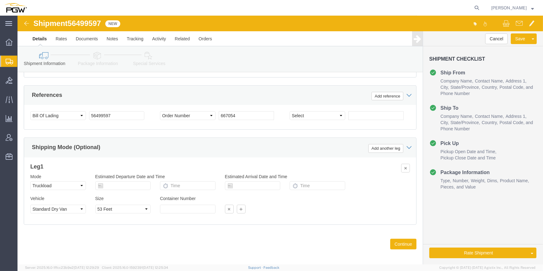
scroll to position [386, 0]
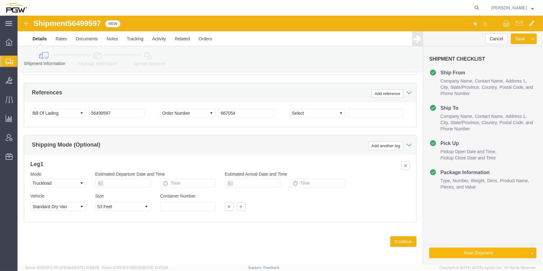
click button "Rate Shipment"
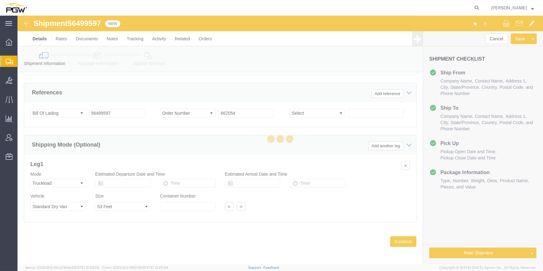
scroll to position [0, 0]
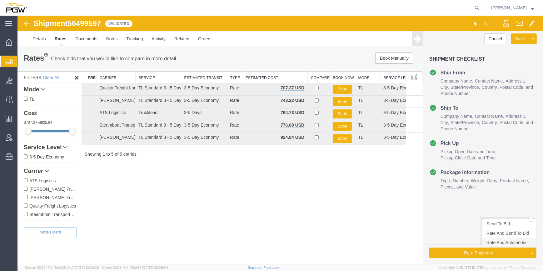
click at [506, 242] on link "Rate And Autotender" at bounding box center [510, 242] width 54 height 9
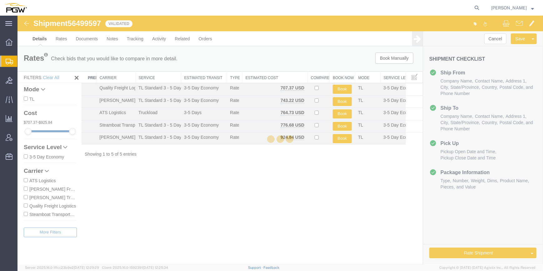
select select "61931"
select select "28381"
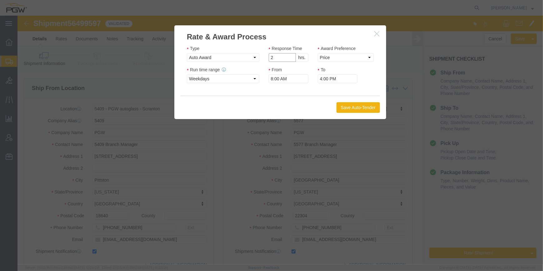
type input "2"
click input "2"
click select "Price Carrier Rank"
select select "LANE_RANK"
click select "Price Carrier Rank"
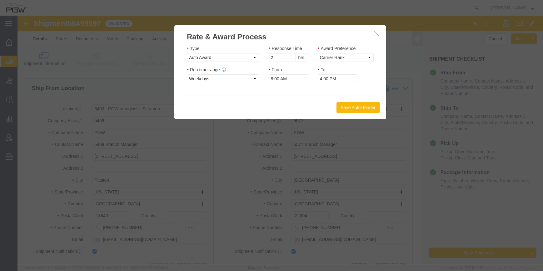
click button "Save Auto-Tender"
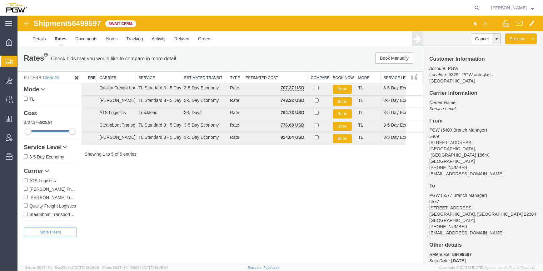
scroll to position [28, 0]
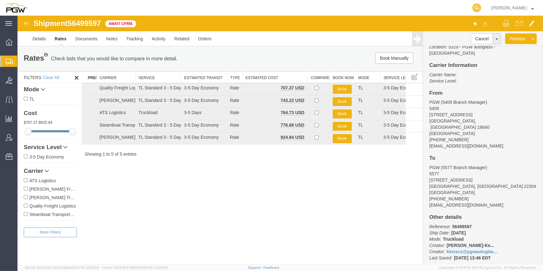
click at [473, 9] on icon at bounding box center [477, 7] width 9 height 9
paste input "56499463"
type input "56499463"
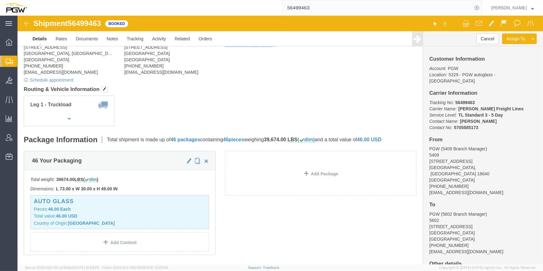
scroll to position [57, 0]
